Goal: Information Seeking & Learning: Learn about a topic

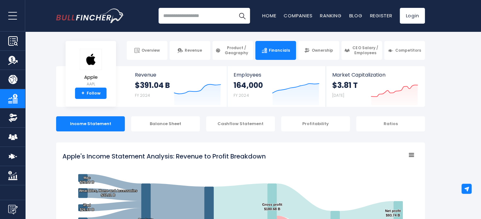
scroll to position [1, 0]
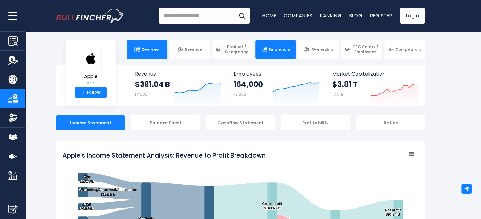
click at [149, 56] on link "Overview" at bounding box center [147, 49] width 41 height 19
click at [149, 45] on link "Overview" at bounding box center [147, 49] width 41 height 19
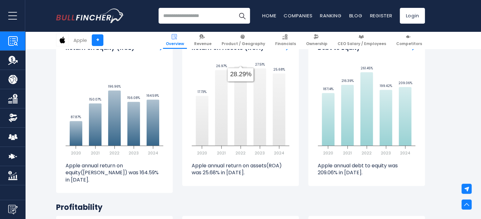
scroll to position [1366, 0]
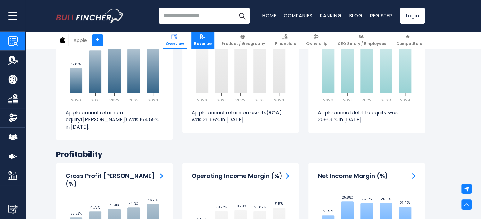
click at [203, 43] on link "Revenue" at bounding box center [202, 40] width 23 height 17
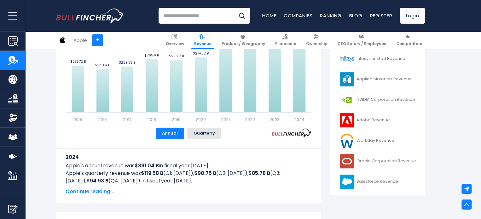
scroll to position [220, 0]
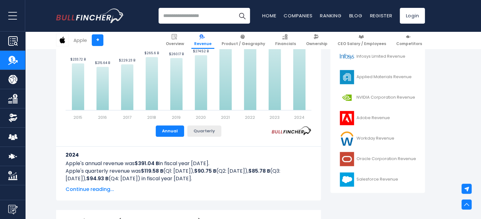
click at [205, 135] on button "Quarterly" at bounding box center [204, 130] width 34 height 11
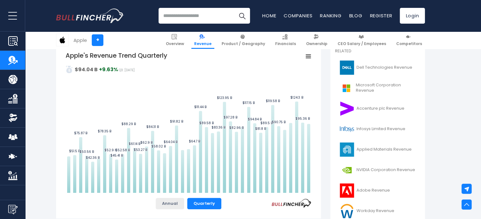
scroll to position [147, 0]
click at [172, 204] on button "Annual" at bounding box center [170, 203] width 28 height 11
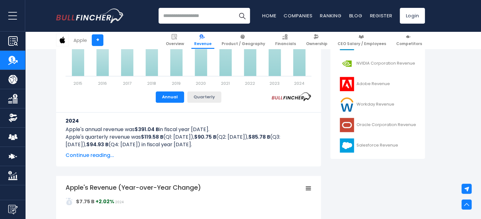
scroll to position [255, 0]
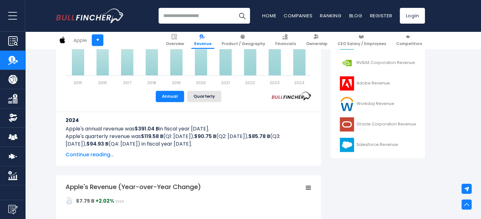
click at [106, 154] on span "Continue reading..." at bounding box center [189, 155] width 246 height 8
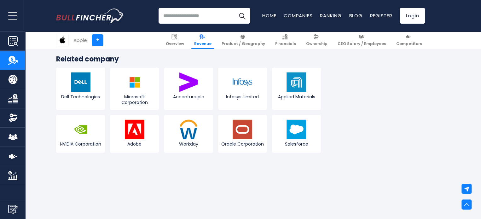
scroll to position [2068, 0]
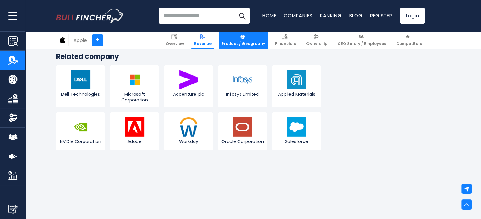
click at [256, 39] on link "Product / Geography" at bounding box center [243, 40] width 49 height 17
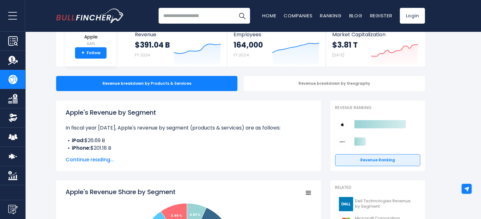
click at [81, 159] on span "Continue reading..." at bounding box center [189, 160] width 246 height 8
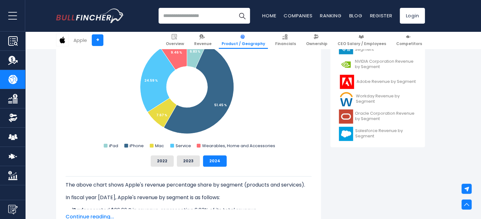
scroll to position [267, 0]
click at [156, 162] on button "2022" at bounding box center [162, 160] width 23 height 11
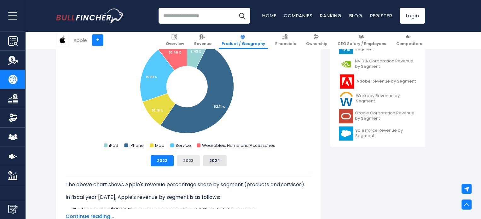
click at [183, 158] on button "2023" at bounding box center [188, 160] width 23 height 11
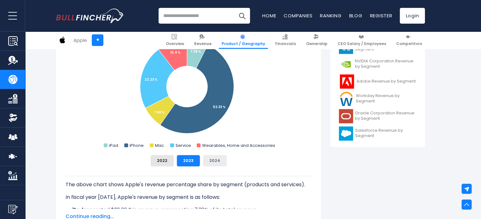
click at [209, 160] on button "2024" at bounding box center [215, 160] width 24 height 11
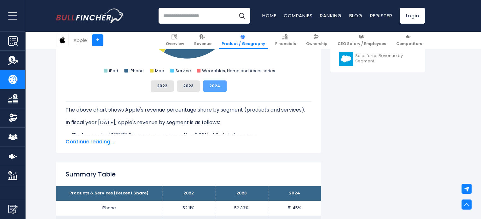
scroll to position [342, 0]
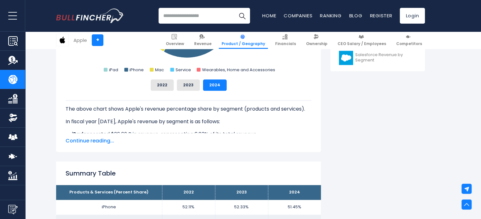
click at [104, 143] on span "Continue reading..." at bounding box center [189, 141] width 246 height 8
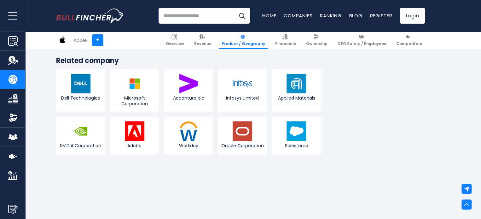
scroll to position [1409, 0]
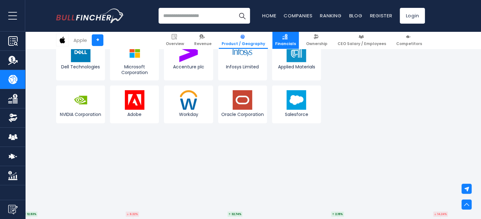
click at [297, 40] on link "Financials" at bounding box center [285, 40] width 26 height 17
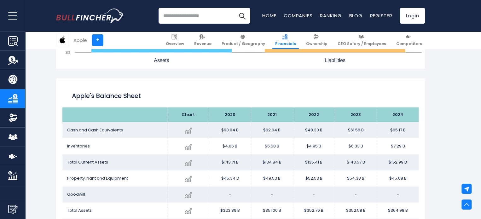
scroll to position [664, 0]
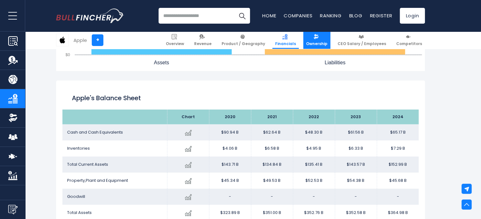
click at [320, 34] on link "Ownership" at bounding box center [316, 40] width 27 height 17
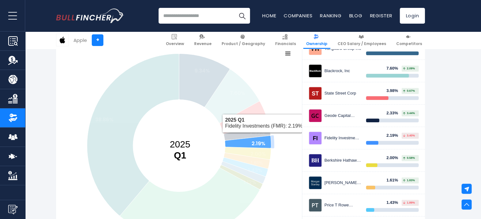
scroll to position [117, 0]
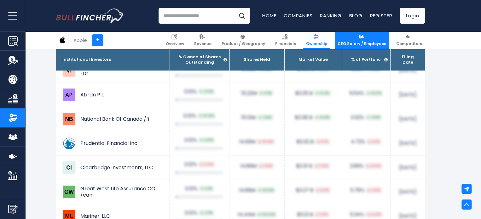
click at [358, 34] on link "CEO Salary / Employees" at bounding box center [362, 40] width 54 height 17
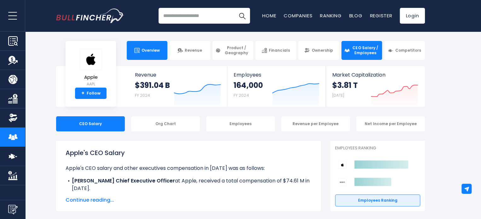
click at [147, 46] on link "Overview" at bounding box center [147, 50] width 41 height 19
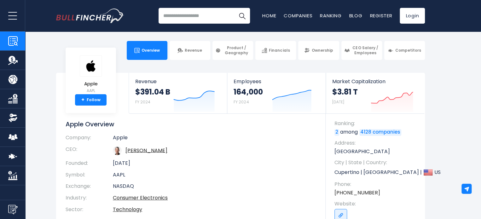
click at [230, 50] on span "Product / Geography" at bounding box center [236, 50] width 28 height 10
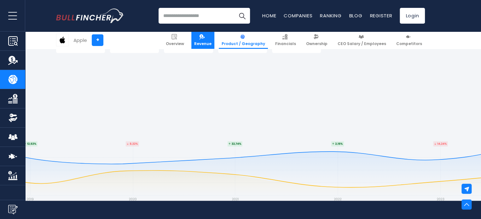
scroll to position [1351, 0]
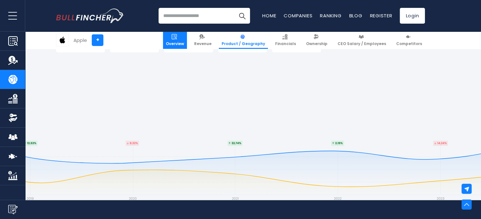
click at [177, 34] on img at bounding box center [173, 36] width 5 height 5
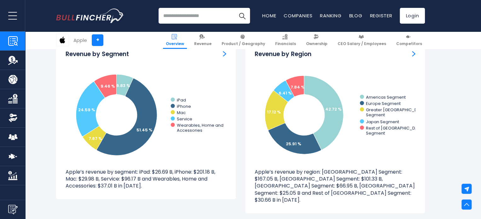
scroll to position [577, 0]
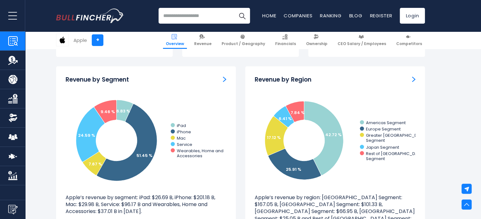
click at [412, 78] on img "Revenue by Region" at bounding box center [413, 79] width 3 height 6
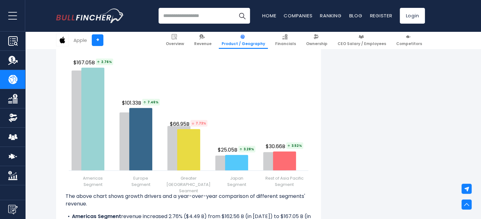
scroll to position [853, 0]
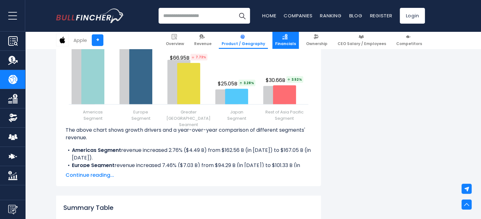
click at [287, 37] on link "Financials" at bounding box center [285, 40] width 26 height 17
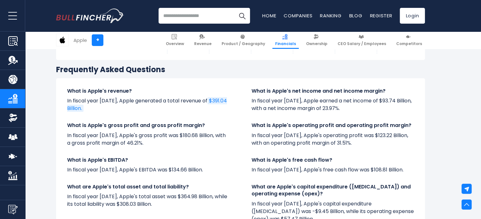
scroll to position [1429, 0]
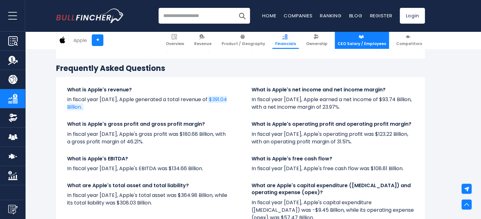
click at [371, 39] on link "CEO Salary / Employees" at bounding box center [362, 40] width 54 height 17
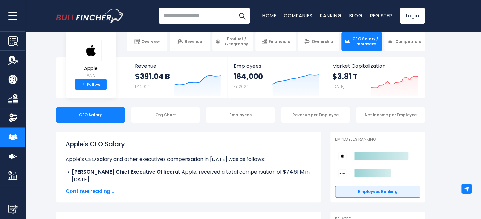
scroll to position [9, 0]
click at [318, 42] on span "Ownership" at bounding box center [321, 41] width 21 height 5
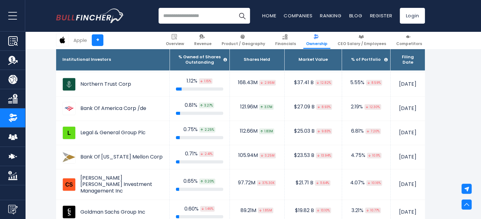
scroll to position [641, 0]
